Goal: Find specific page/section: Find specific page/section

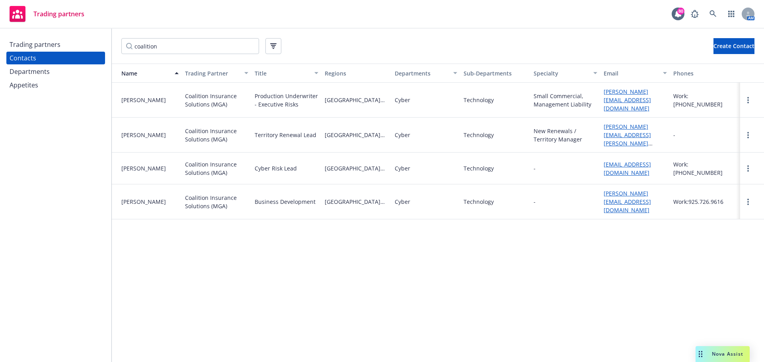
click at [175, 50] on input "coalition" at bounding box center [190, 46] width 138 height 16
drag, startPoint x: 182, startPoint y: 45, endPoint x: -7, endPoint y: 36, distance: 189.2
click at [0, 36] on html "Trading partners 80 AM Trading partners Contacts Departments Appetites coalitio…" at bounding box center [382, 181] width 764 height 362
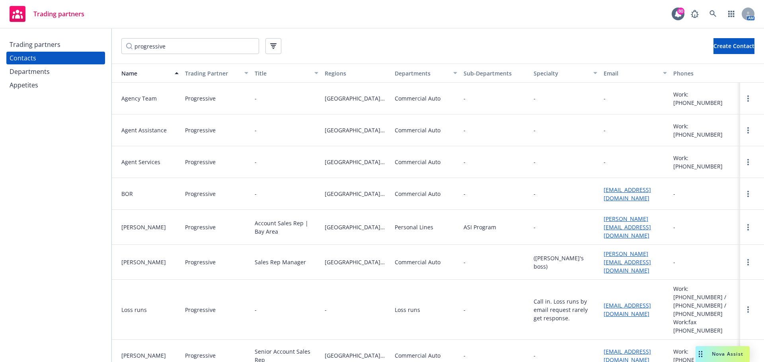
type input "progressive"
click at [65, 238] on div "Trading partners Contacts Departments Appetites" at bounding box center [55, 196] width 111 height 334
